Goal: Transaction & Acquisition: Download file/media

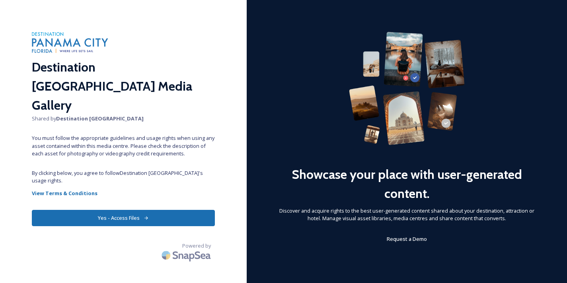
click at [146, 183] on div "Destination Panama City Media Gallery Shared by Destination Panama City You mus…" at bounding box center [123, 142] width 247 height 220
click at [142, 210] on button "Yes - Access Files" at bounding box center [123, 218] width 183 height 16
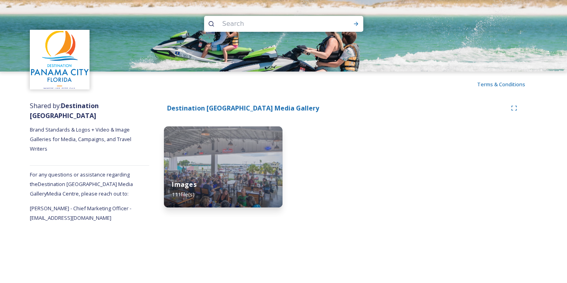
click at [201, 165] on img at bounding box center [223, 166] width 119 height 81
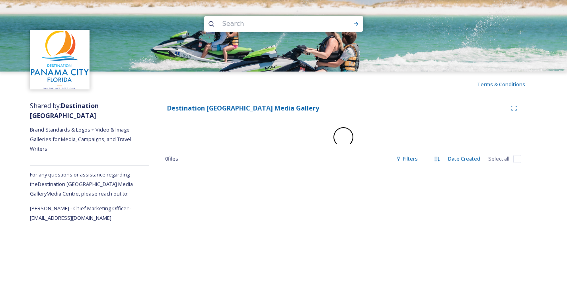
click at [202, 165] on div "Destination Panama City Media Gallery 0 file s Filters Date Created Select all" at bounding box center [343, 160] width 388 height 126
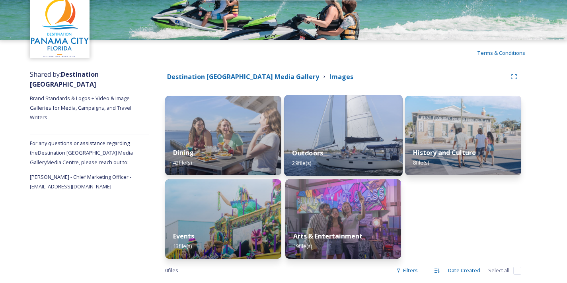
scroll to position [44, 0]
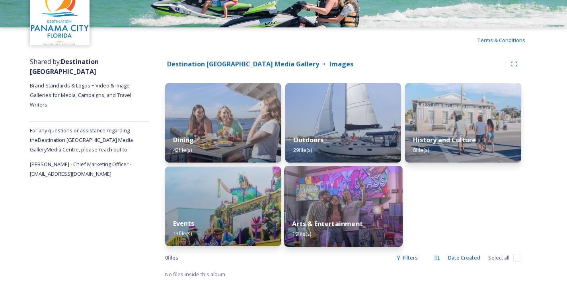
click at [342, 193] on img at bounding box center [343, 206] width 119 height 81
click at [342, 193] on div "Destination Panama City Media Gallery Images Dining 42 file(s) Events 13 file(s…" at bounding box center [343, 168] width 388 height 230
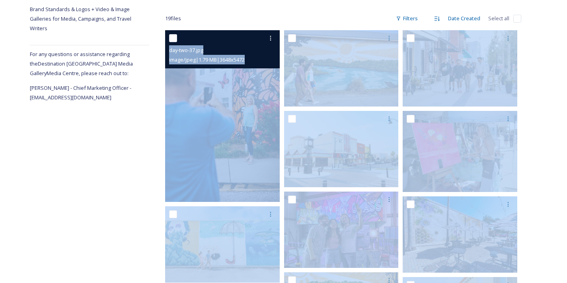
scroll to position [119, 0]
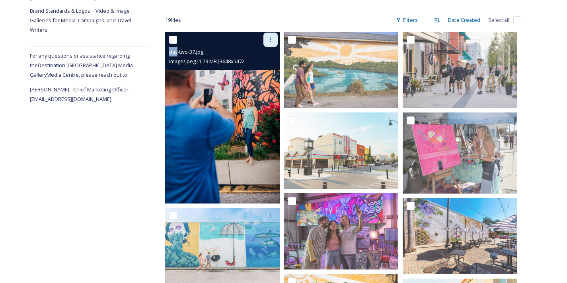
click at [273, 39] on icon at bounding box center [270, 40] width 6 height 6
click at [263, 73] on span "Download" at bounding box center [261, 73] width 24 height 8
